Goal: Check status: Check status

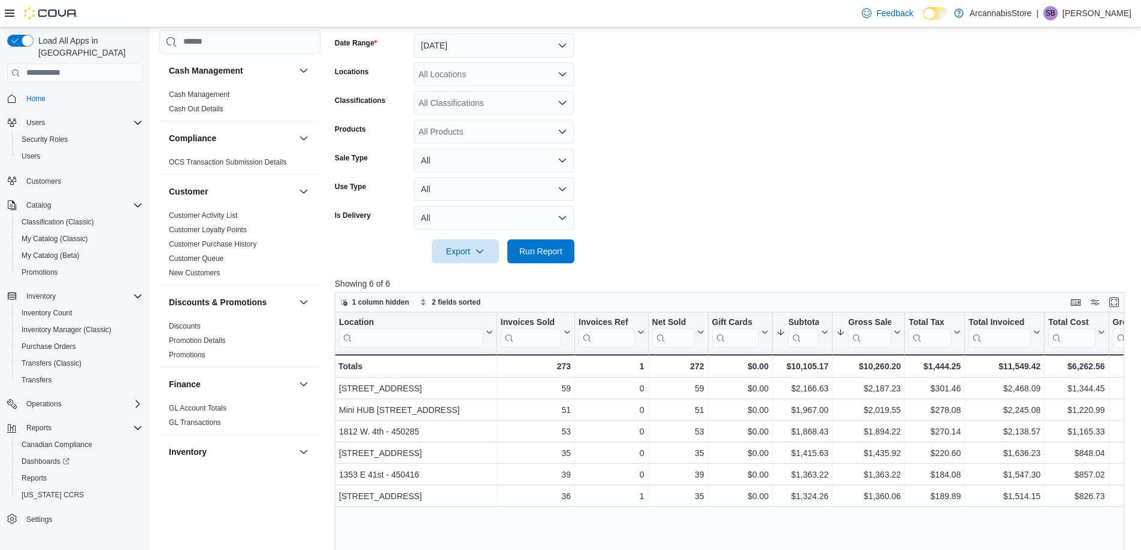
scroll to position [742, 0]
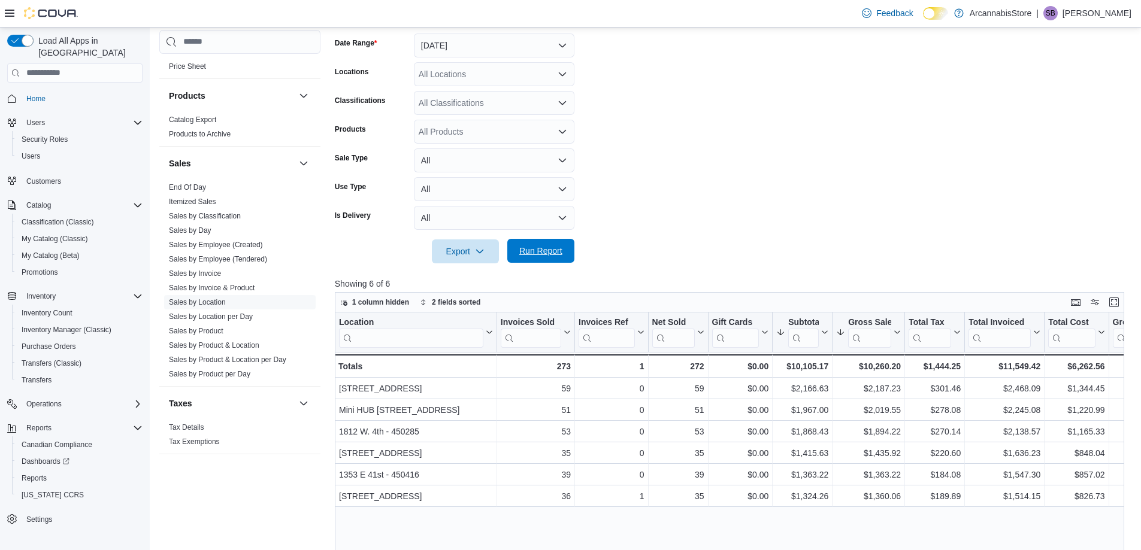
click at [539, 256] on span "Run Report" at bounding box center [540, 251] width 43 height 12
click at [456, 215] on button "All" at bounding box center [494, 218] width 160 height 24
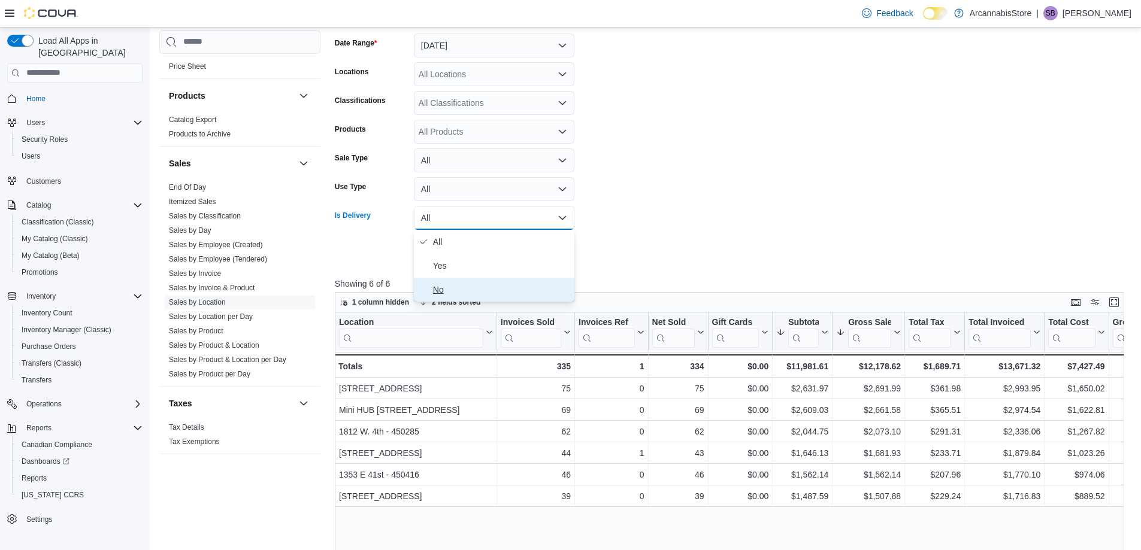
click at [437, 290] on span "No" at bounding box center [501, 290] width 137 height 14
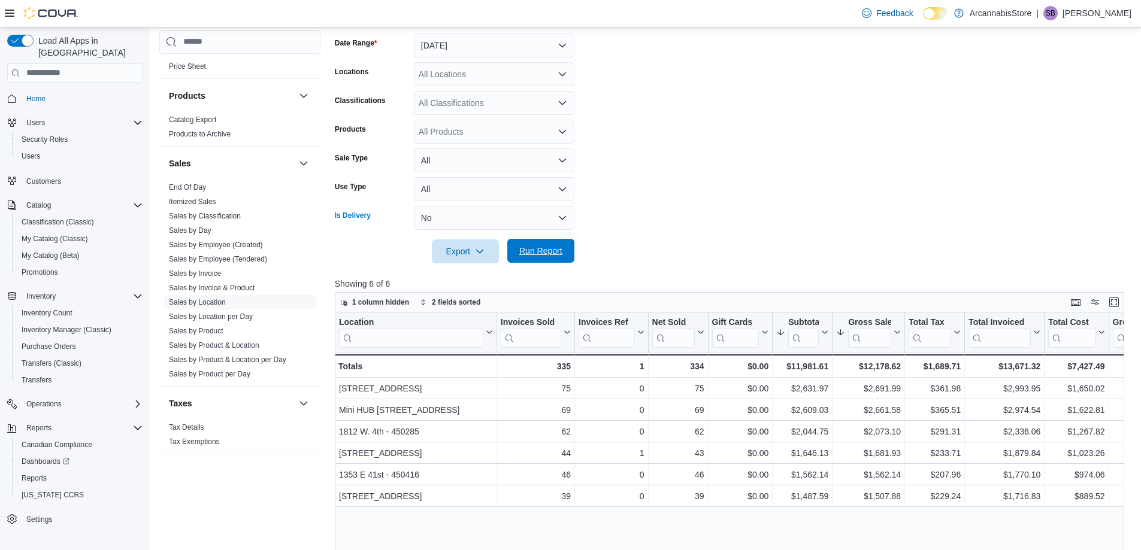
click at [516, 253] on span "Run Report" at bounding box center [540, 251] width 53 height 24
click at [429, 220] on button "No" at bounding box center [494, 218] width 160 height 24
click at [444, 243] on span "All" at bounding box center [501, 242] width 137 height 14
click at [545, 255] on span "Run Report" at bounding box center [540, 251] width 43 height 12
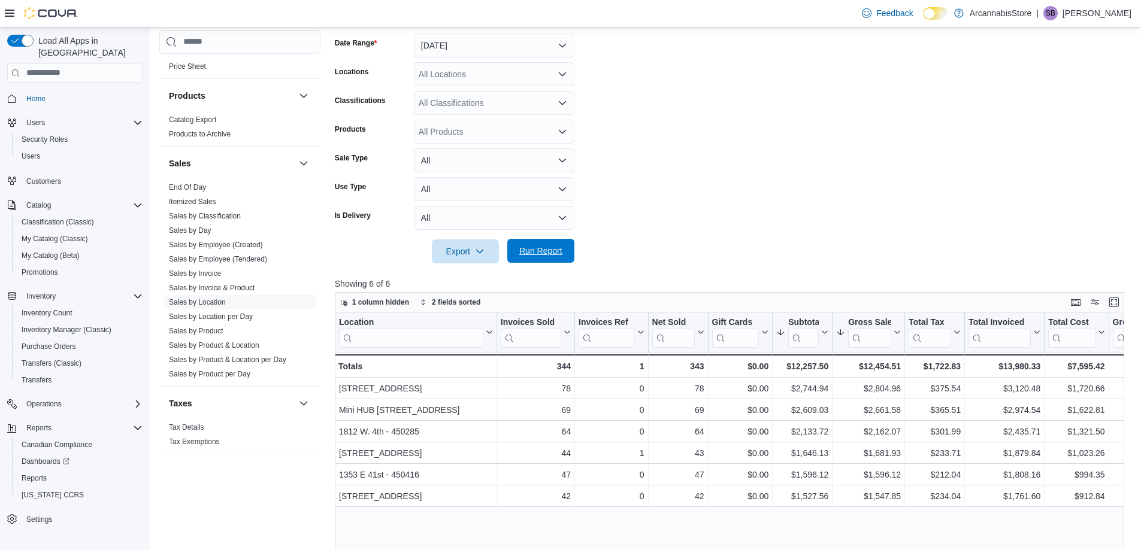
click at [531, 256] on span "Run Report" at bounding box center [540, 251] width 43 height 12
click at [478, 218] on button "All" at bounding box center [494, 218] width 160 height 24
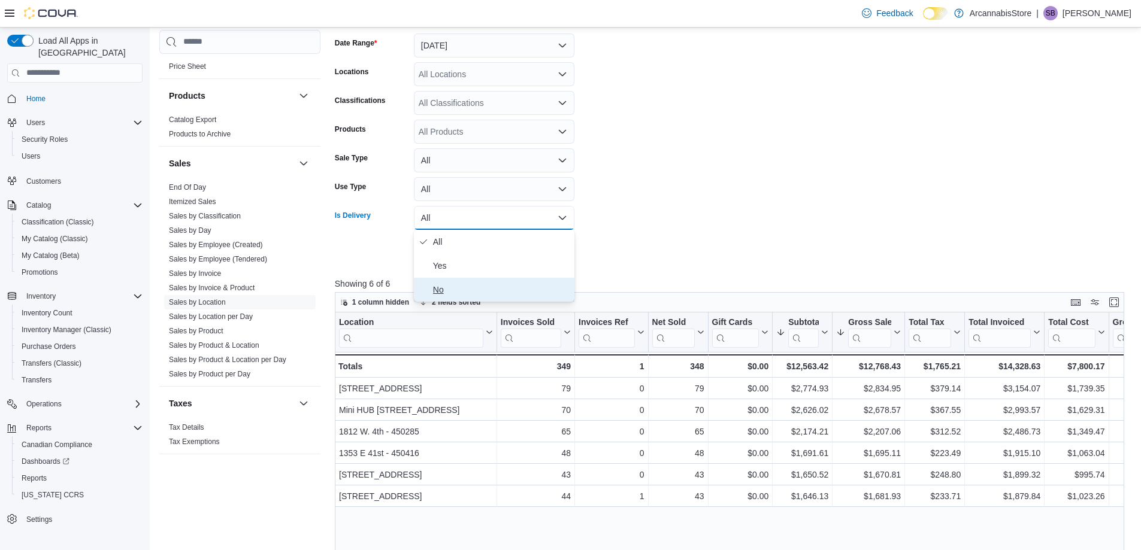
click at [436, 285] on span "No" at bounding box center [501, 290] width 137 height 14
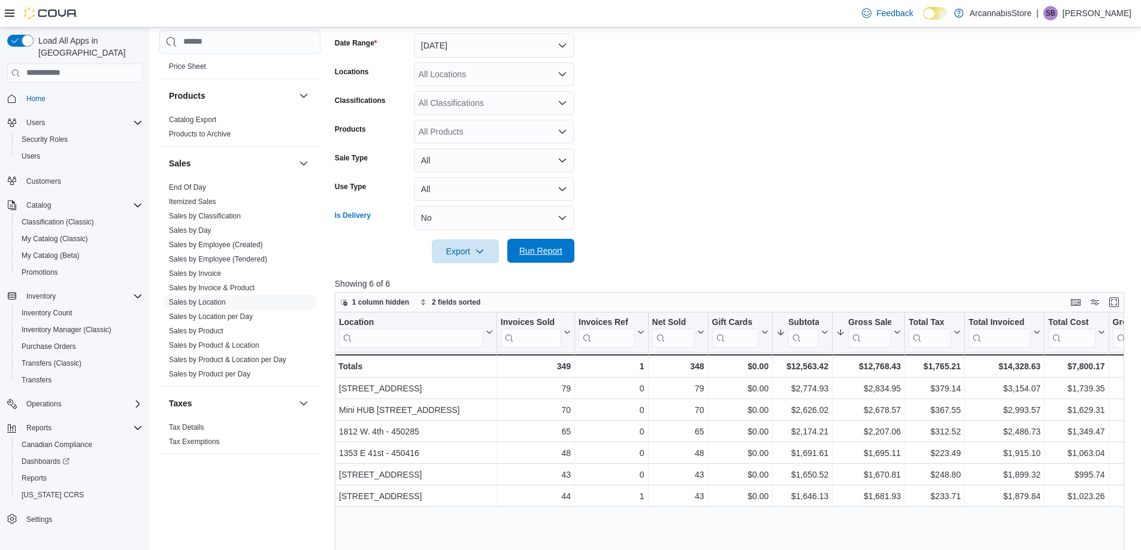
click at [519, 247] on span "Run Report" at bounding box center [540, 251] width 43 height 12
click at [444, 218] on button "No" at bounding box center [494, 218] width 160 height 24
click at [435, 238] on span "All" at bounding box center [501, 242] width 137 height 14
click at [523, 248] on span "Run Report" at bounding box center [540, 251] width 43 height 12
click at [532, 251] on span "Run Report" at bounding box center [540, 251] width 43 height 12
